Goal: Transaction & Acquisition: Book appointment/travel/reservation

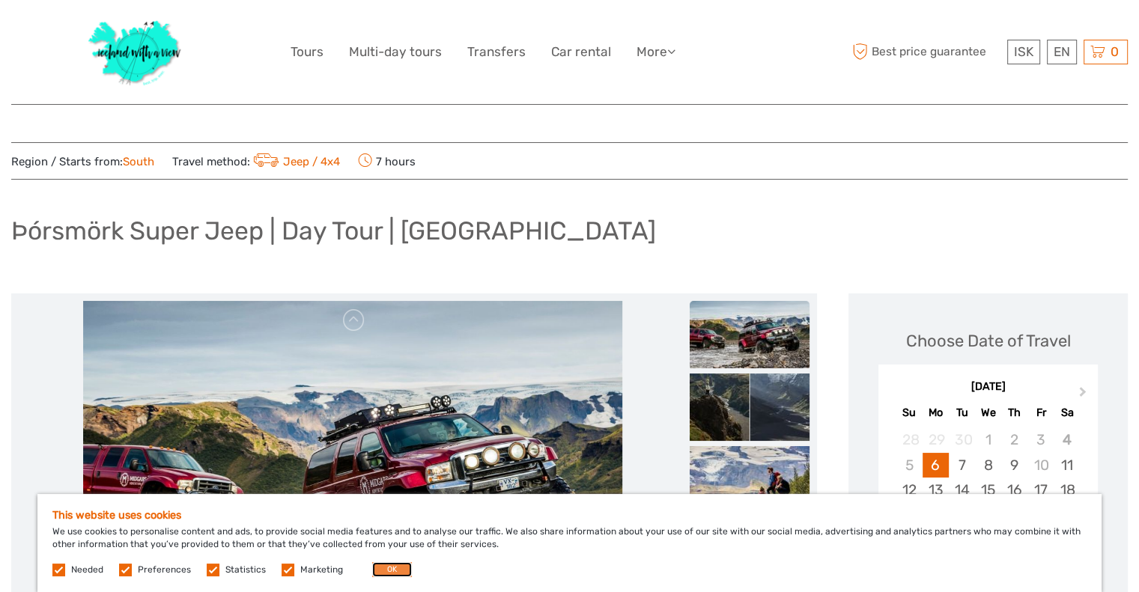
click at [377, 568] on button "OK" at bounding box center [392, 569] width 40 height 15
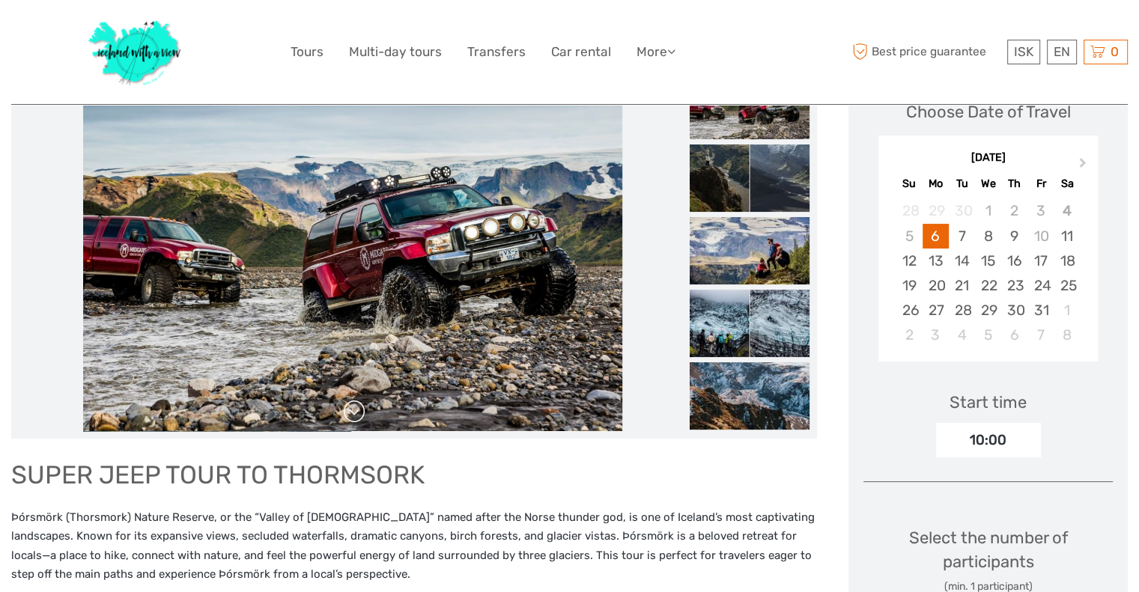
scroll to position [228, 0]
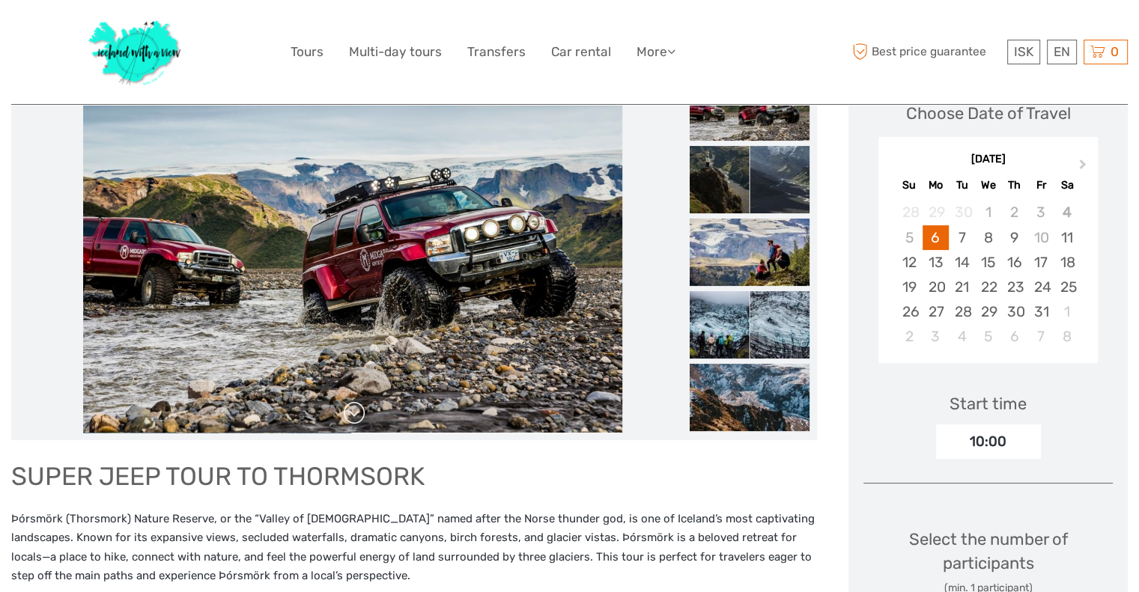
click at [353, 410] on link at bounding box center [354, 413] width 24 height 24
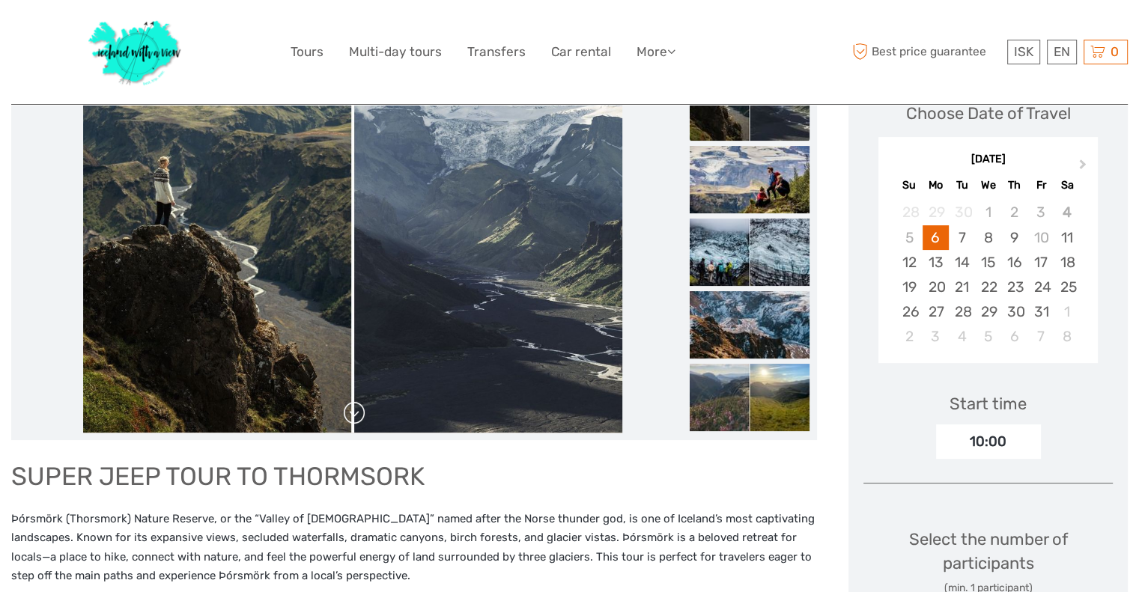
click at [353, 410] on link at bounding box center [354, 413] width 24 height 24
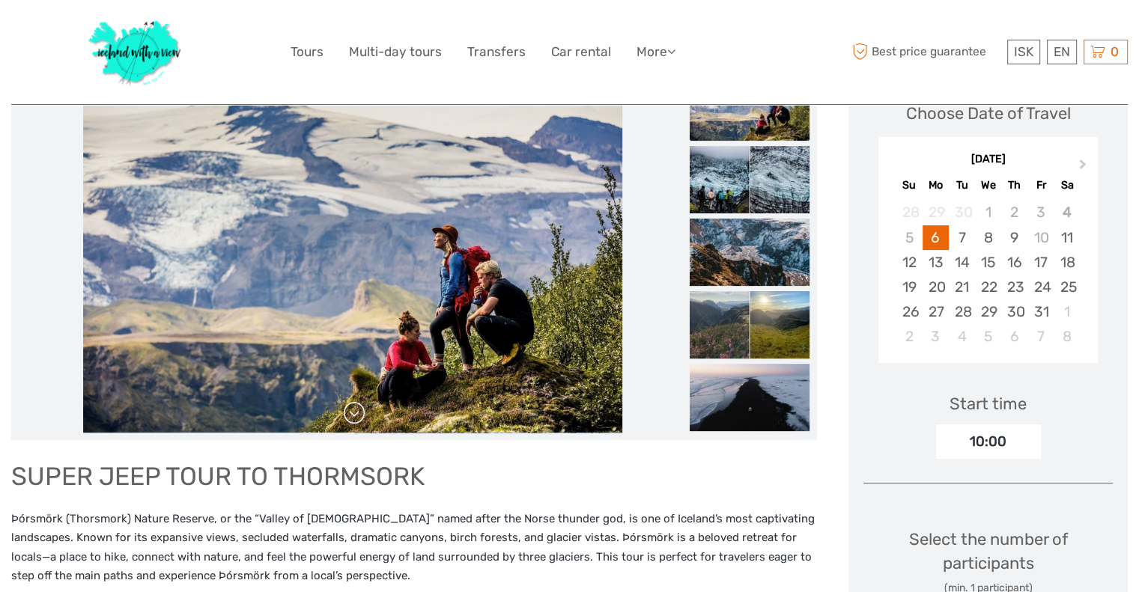
click at [353, 410] on link at bounding box center [354, 413] width 24 height 24
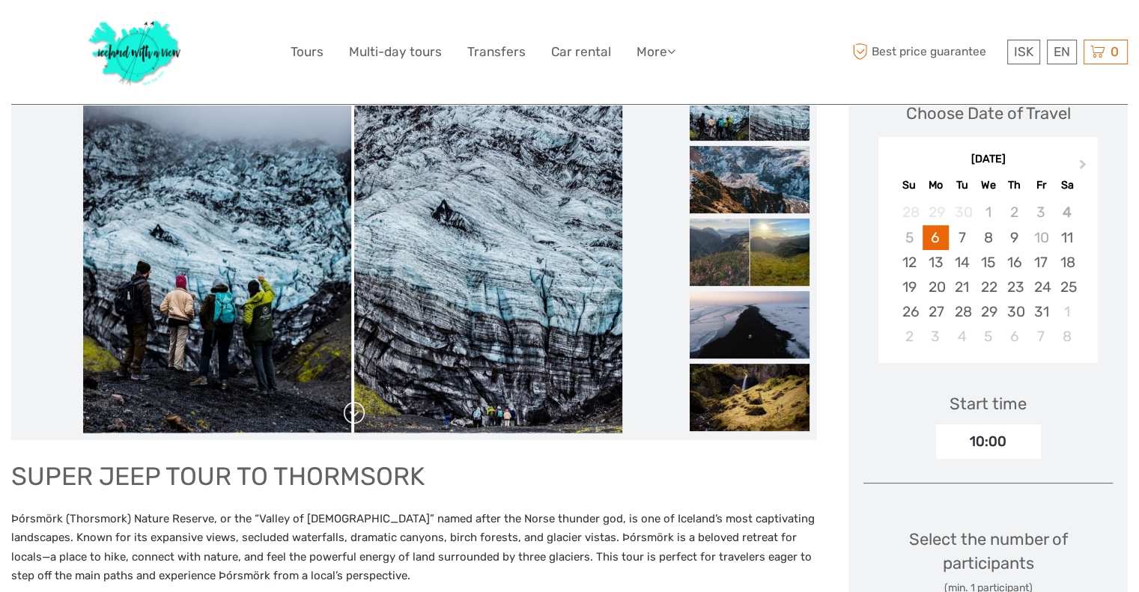
click at [353, 410] on link at bounding box center [354, 413] width 24 height 24
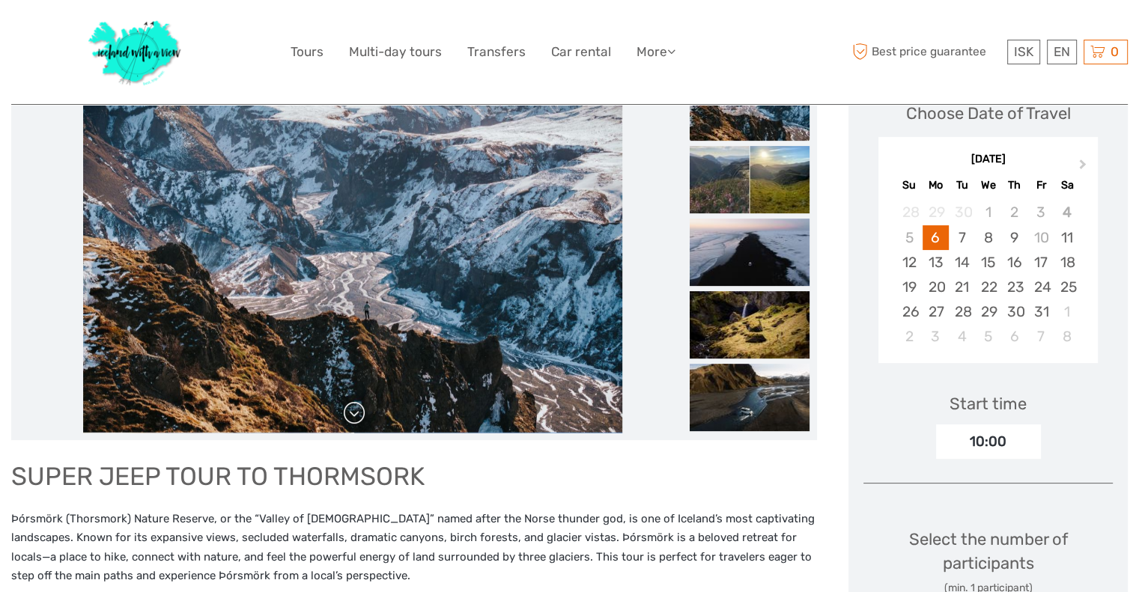
click at [353, 410] on link at bounding box center [354, 413] width 24 height 24
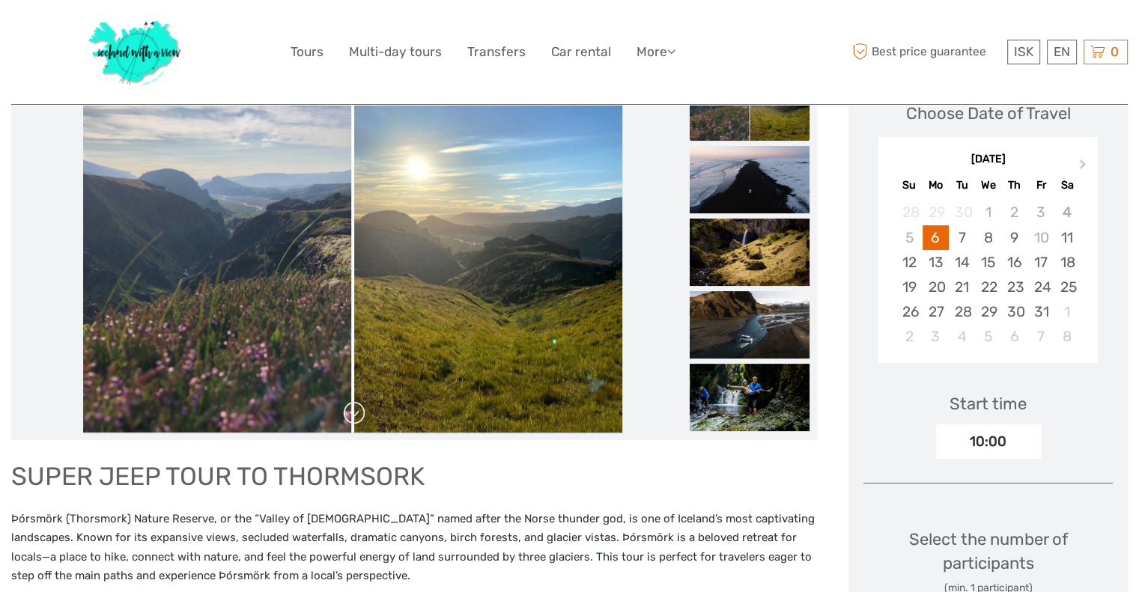
click at [353, 410] on link at bounding box center [354, 413] width 24 height 24
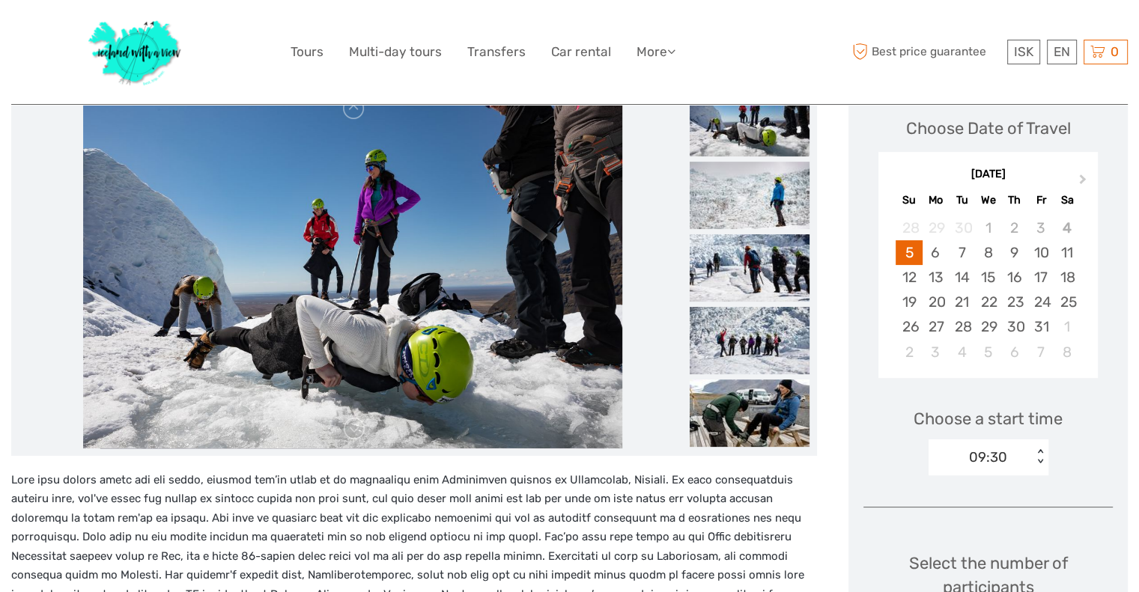
scroll to position [215, 0]
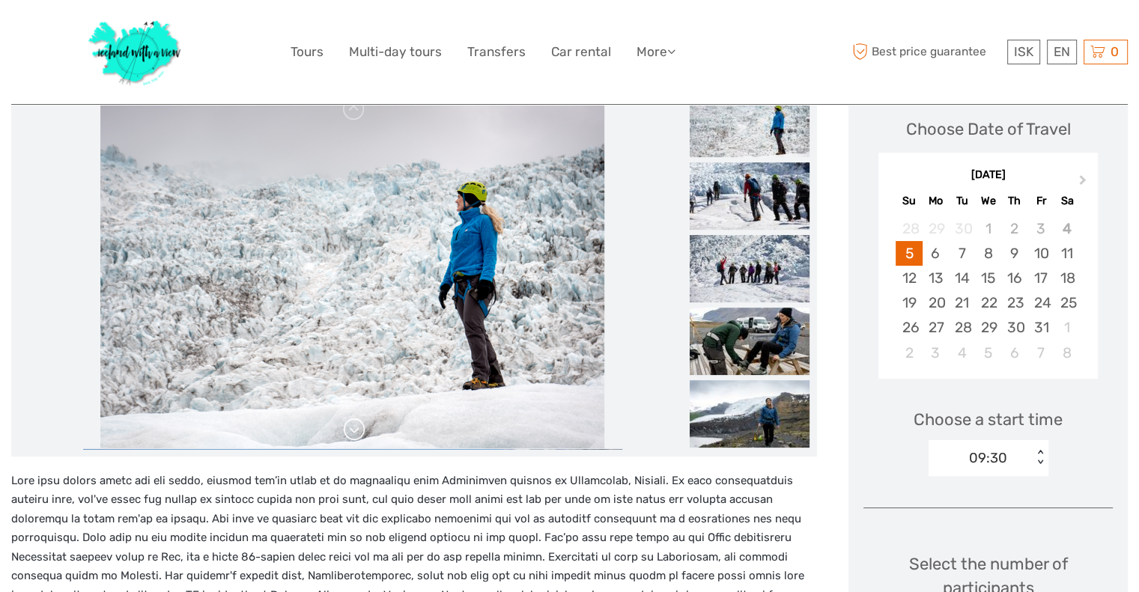
click at [356, 433] on link at bounding box center [354, 430] width 24 height 24
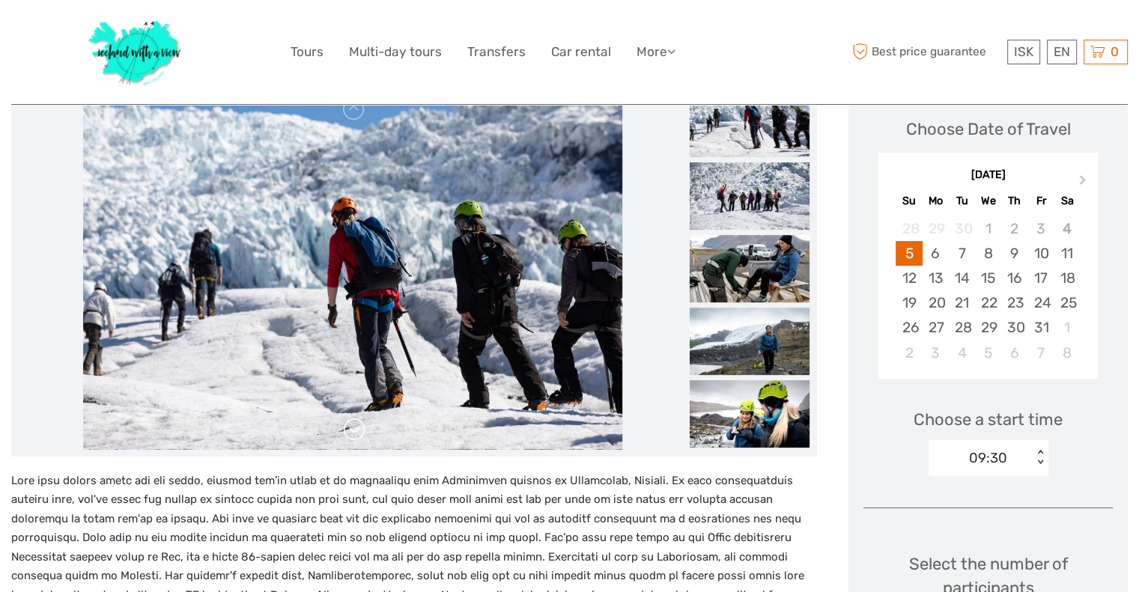
click at [356, 433] on link at bounding box center [354, 430] width 24 height 24
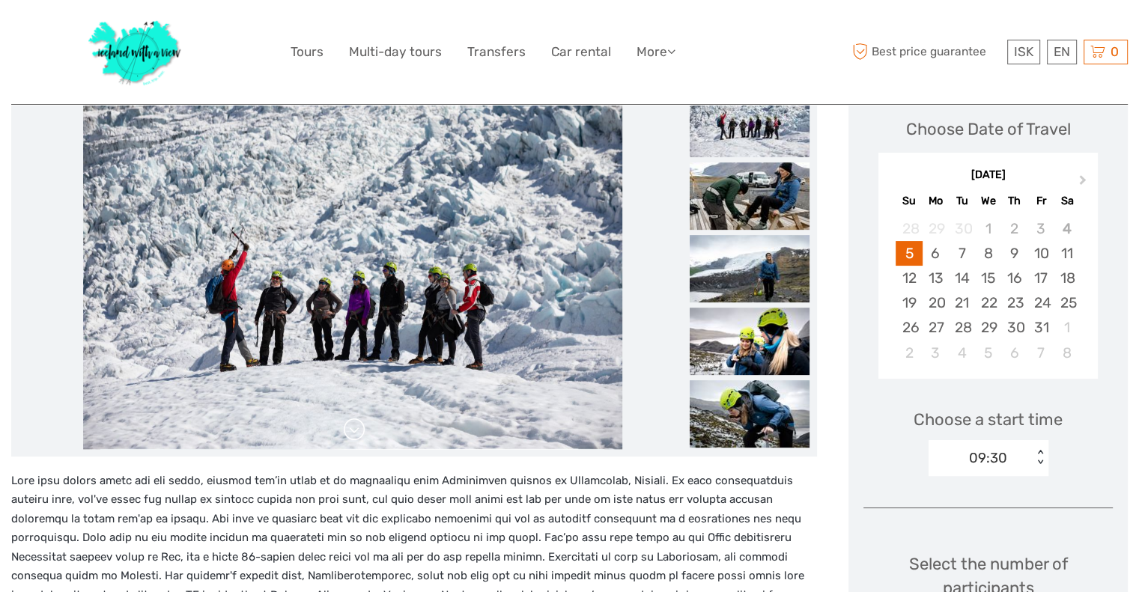
click at [356, 433] on link at bounding box center [354, 430] width 24 height 24
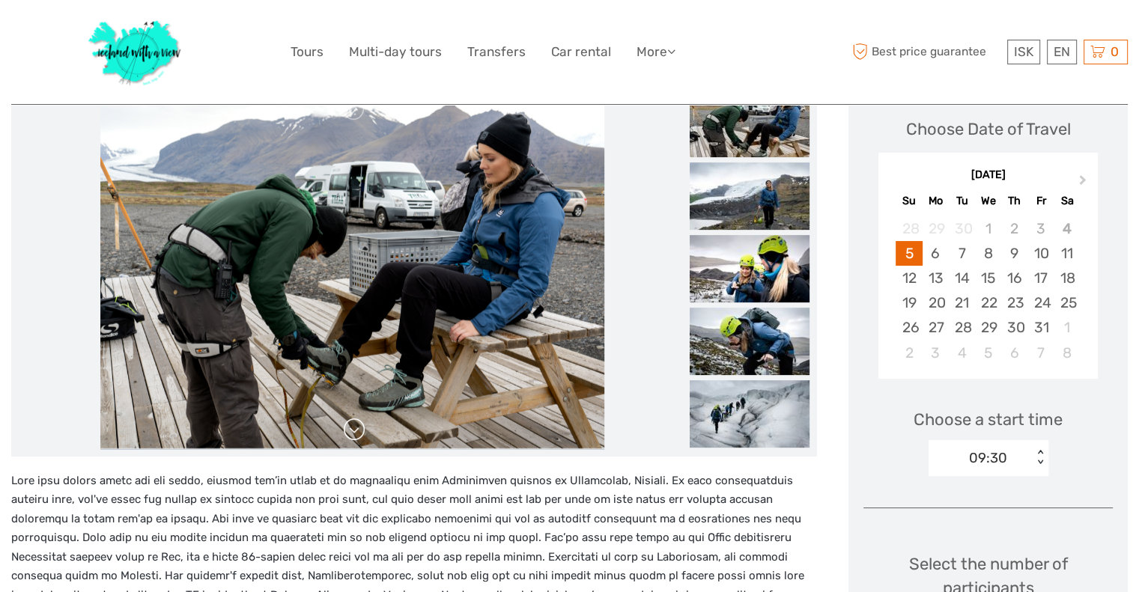
click at [356, 433] on link at bounding box center [354, 430] width 24 height 24
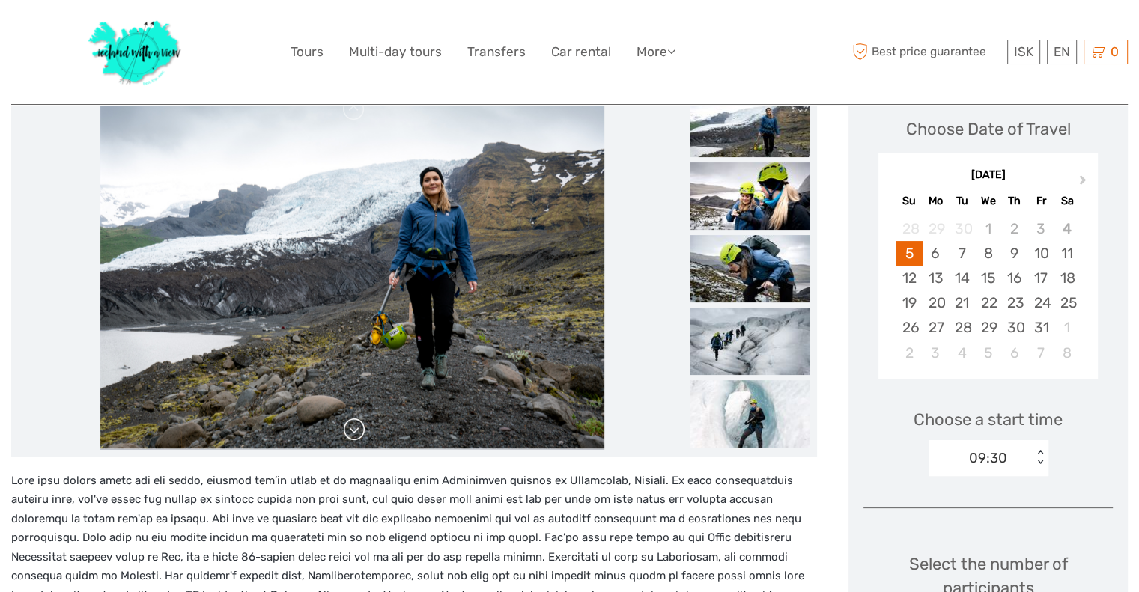
click at [356, 433] on link at bounding box center [354, 430] width 24 height 24
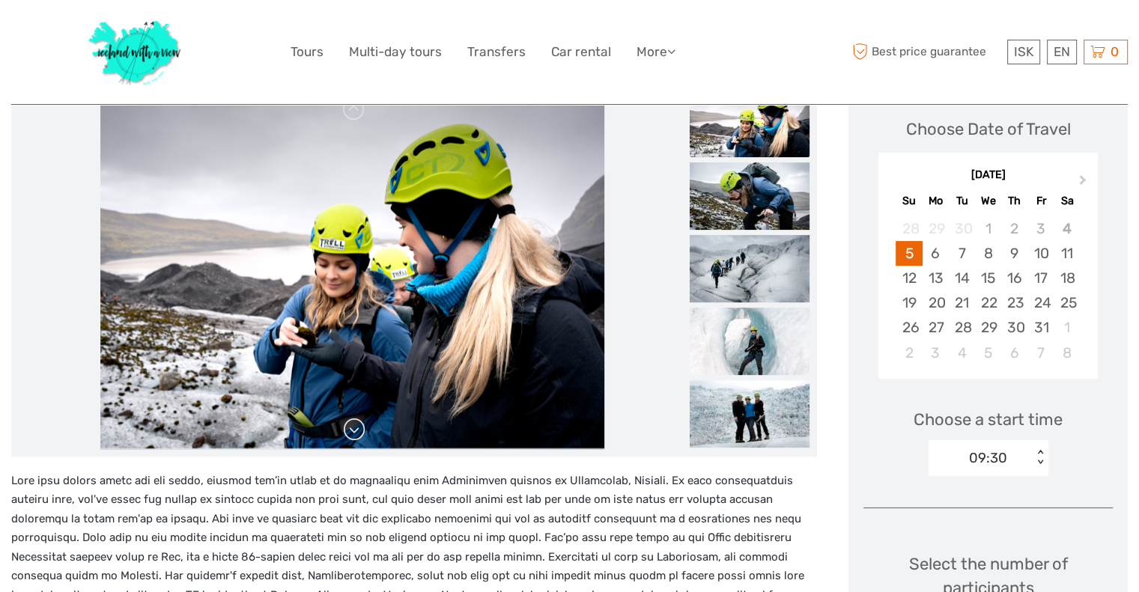
click at [356, 433] on link at bounding box center [354, 430] width 24 height 24
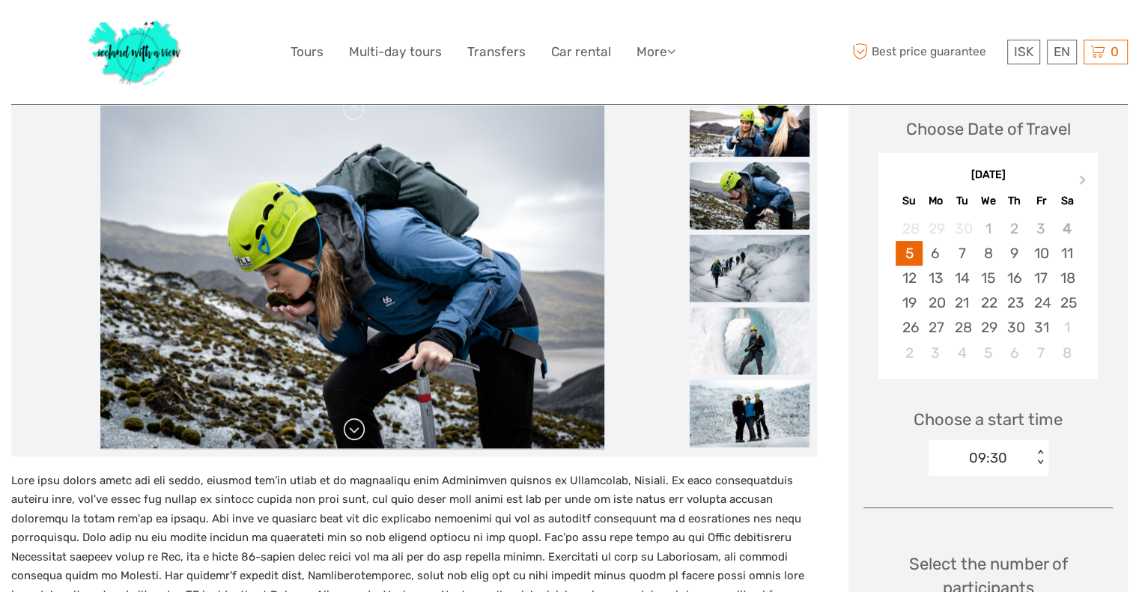
click at [356, 433] on link at bounding box center [354, 430] width 24 height 24
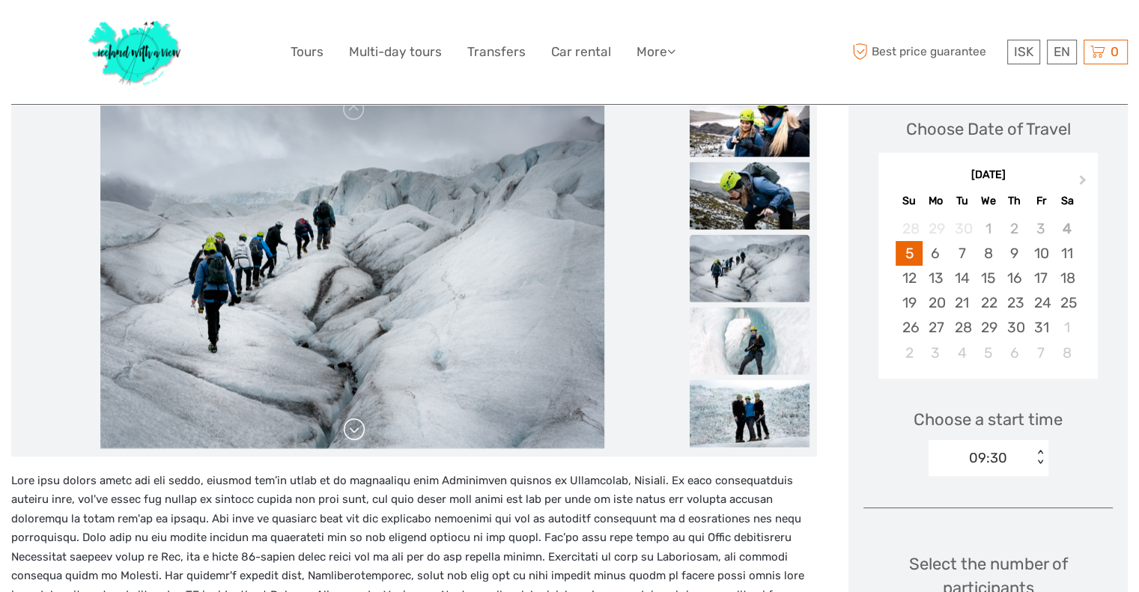
click at [356, 433] on link at bounding box center [354, 430] width 24 height 24
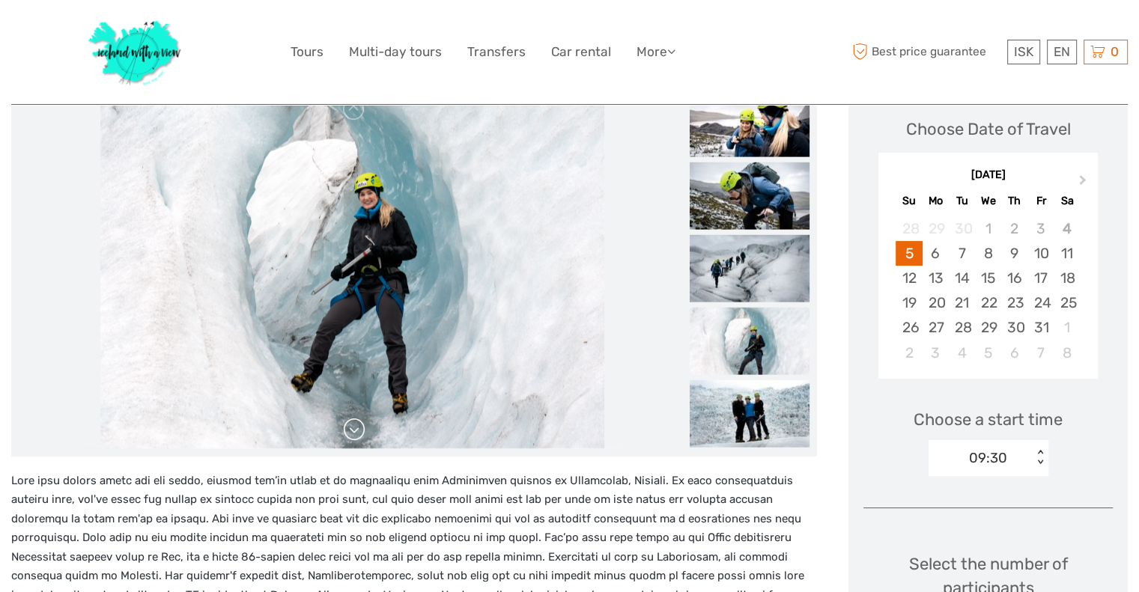
click at [356, 433] on link at bounding box center [354, 430] width 24 height 24
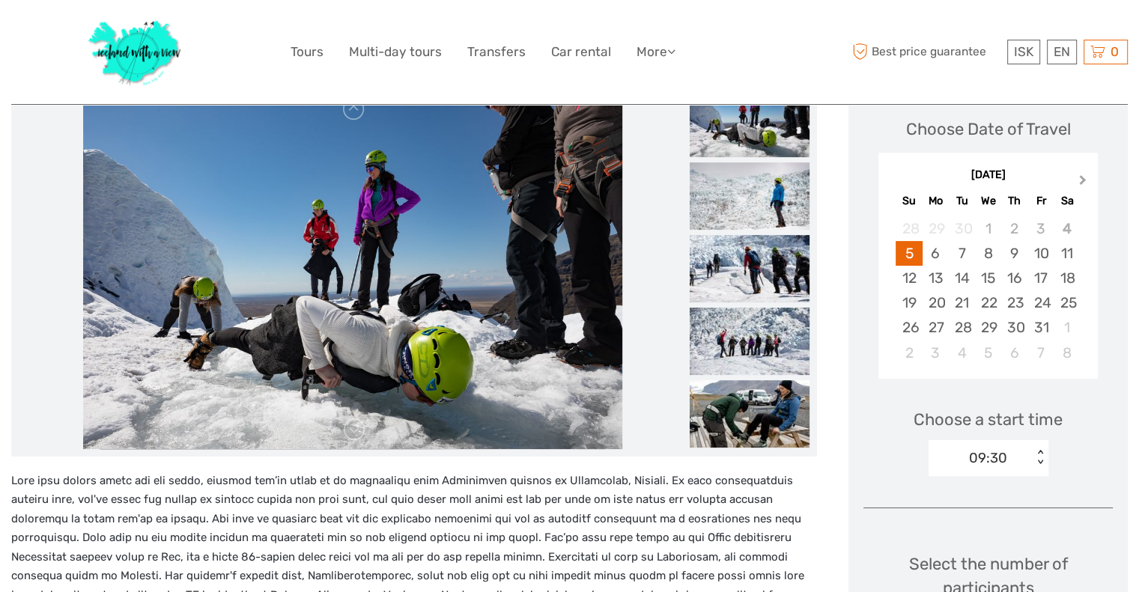
click at [1083, 179] on span "Next Month" at bounding box center [1083, 183] width 0 height 22
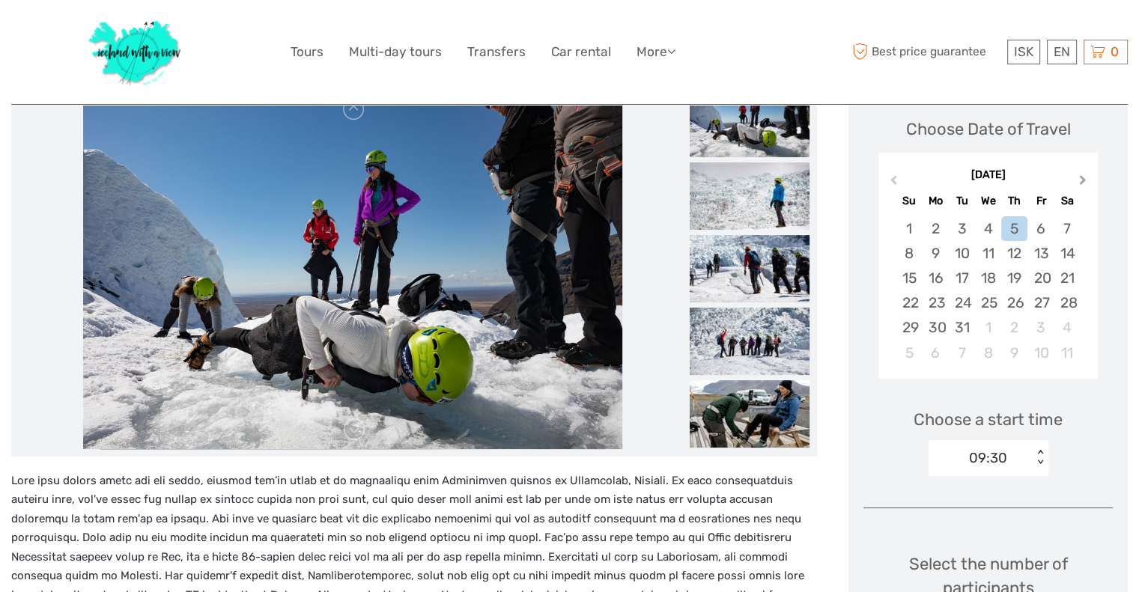
click at [1083, 179] on span "Next Month" at bounding box center [1083, 183] width 0 height 22
click at [1063, 333] on div "30" at bounding box center [1067, 327] width 26 height 25
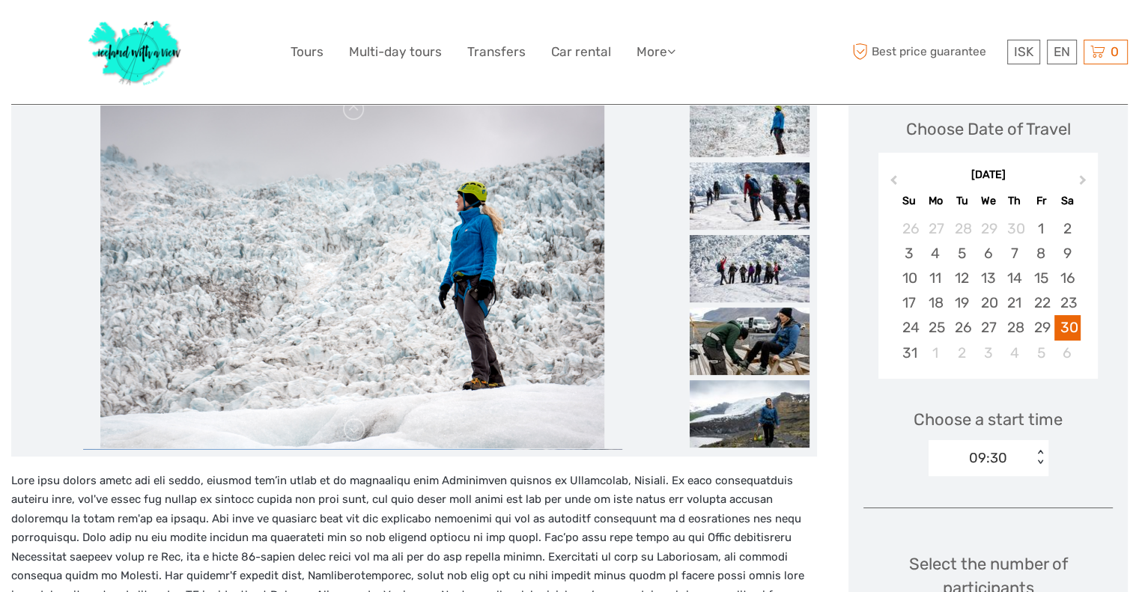
click at [1042, 466] on div "09:30 < >" at bounding box center [989, 458] width 120 height 36
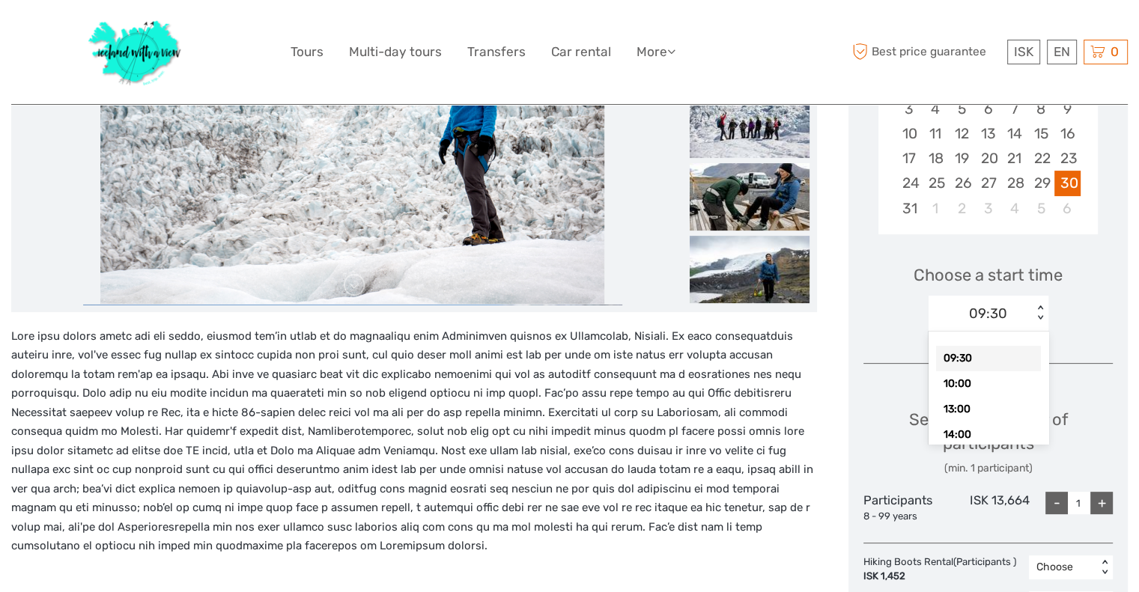
scroll to position [362, 0]
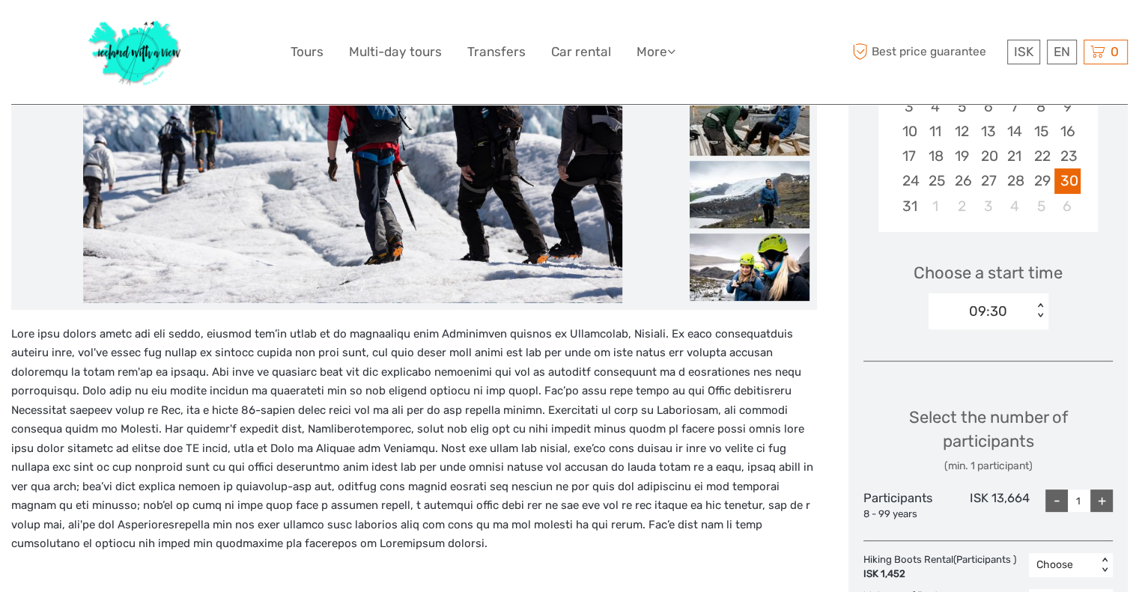
click at [1039, 311] on div "< >" at bounding box center [1040, 311] width 13 height 16
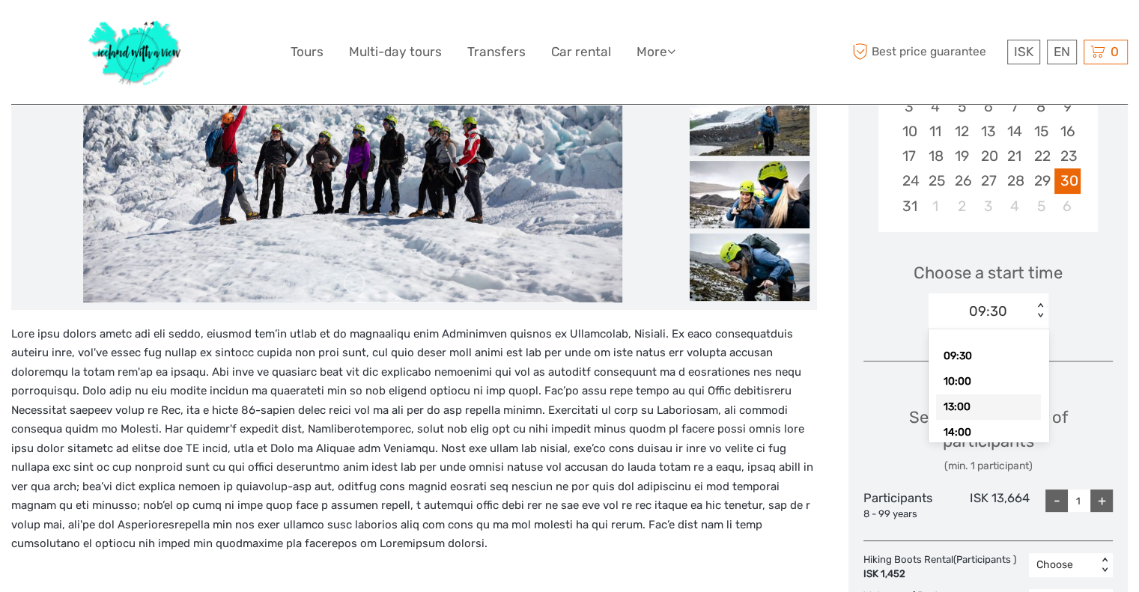
scroll to position [18, 0]
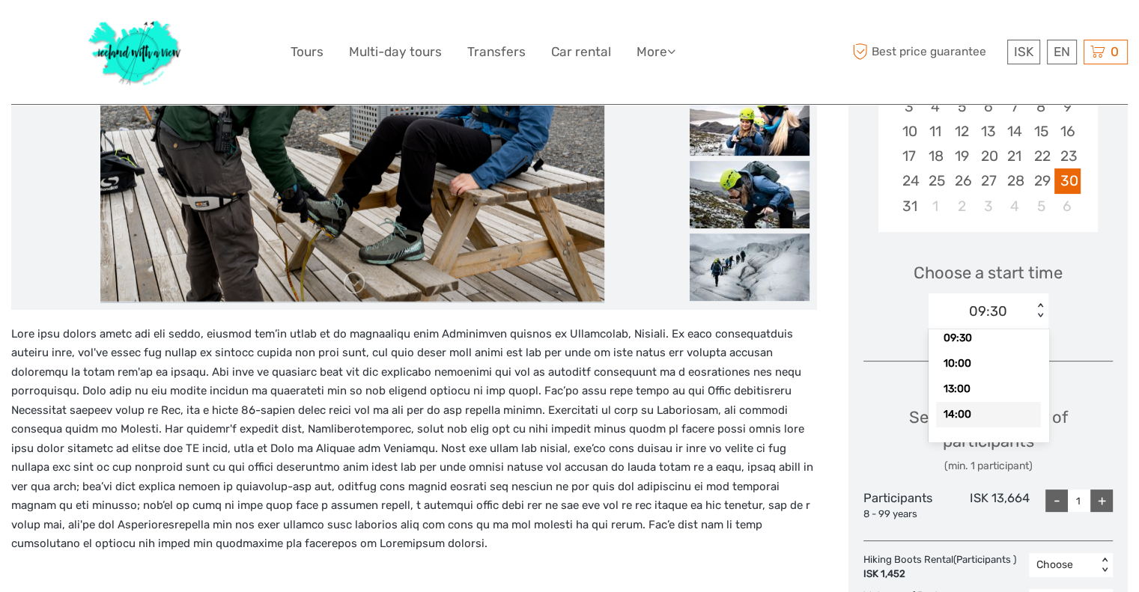
click at [956, 416] on div "14:00" at bounding box center [988, 414] width 105 height 25
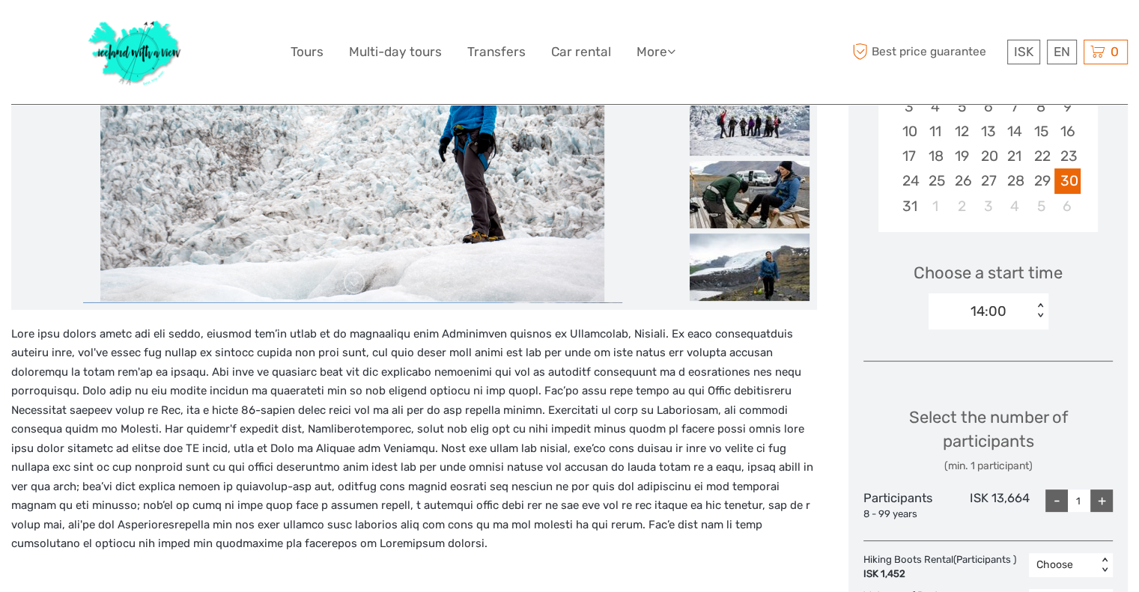
click at [1098, 497] on div "+" at bounding box center [1101, 501] width 22 height 22
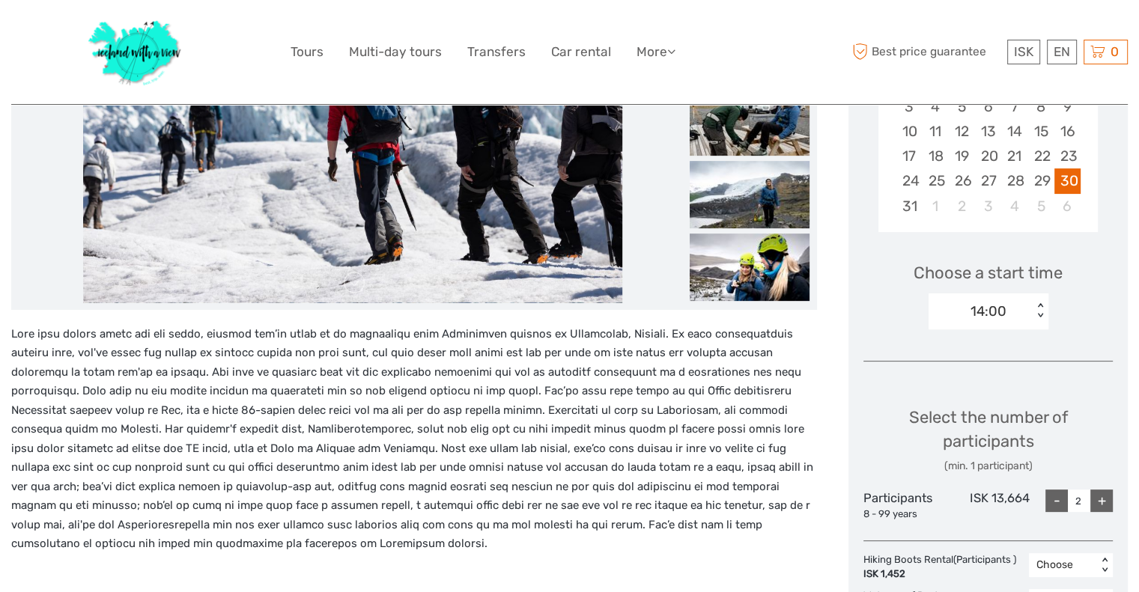
click at [1098, 497] on div "+" at bounding box center [1101, 501] width 22 height 22
type input "4"
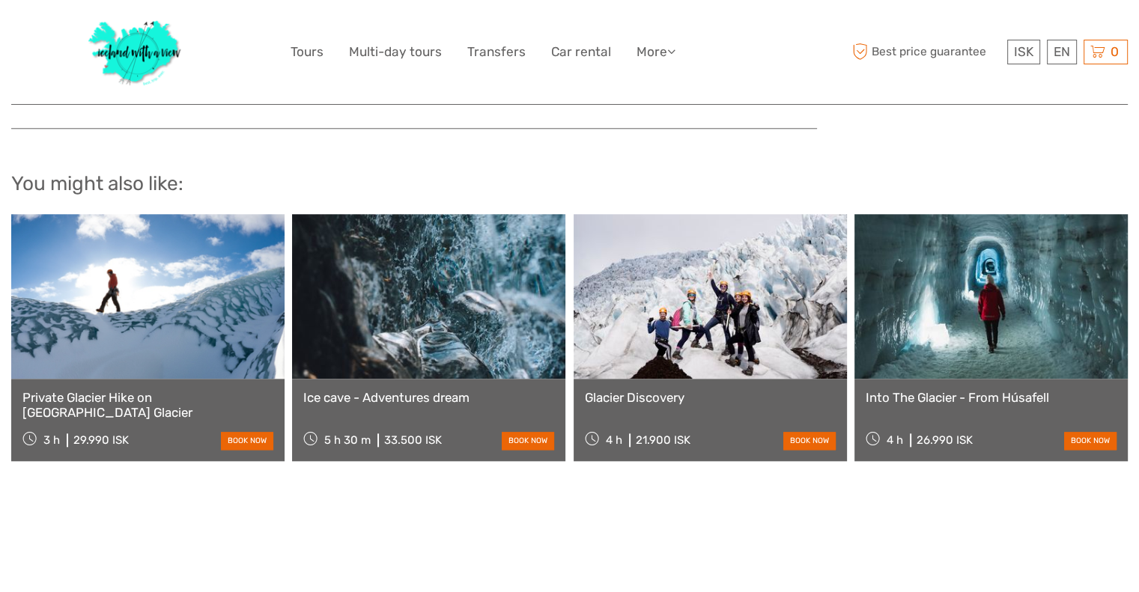
scroll to position [1549, 0]
